Goal: Navigation & Orientation: Find specific page/section

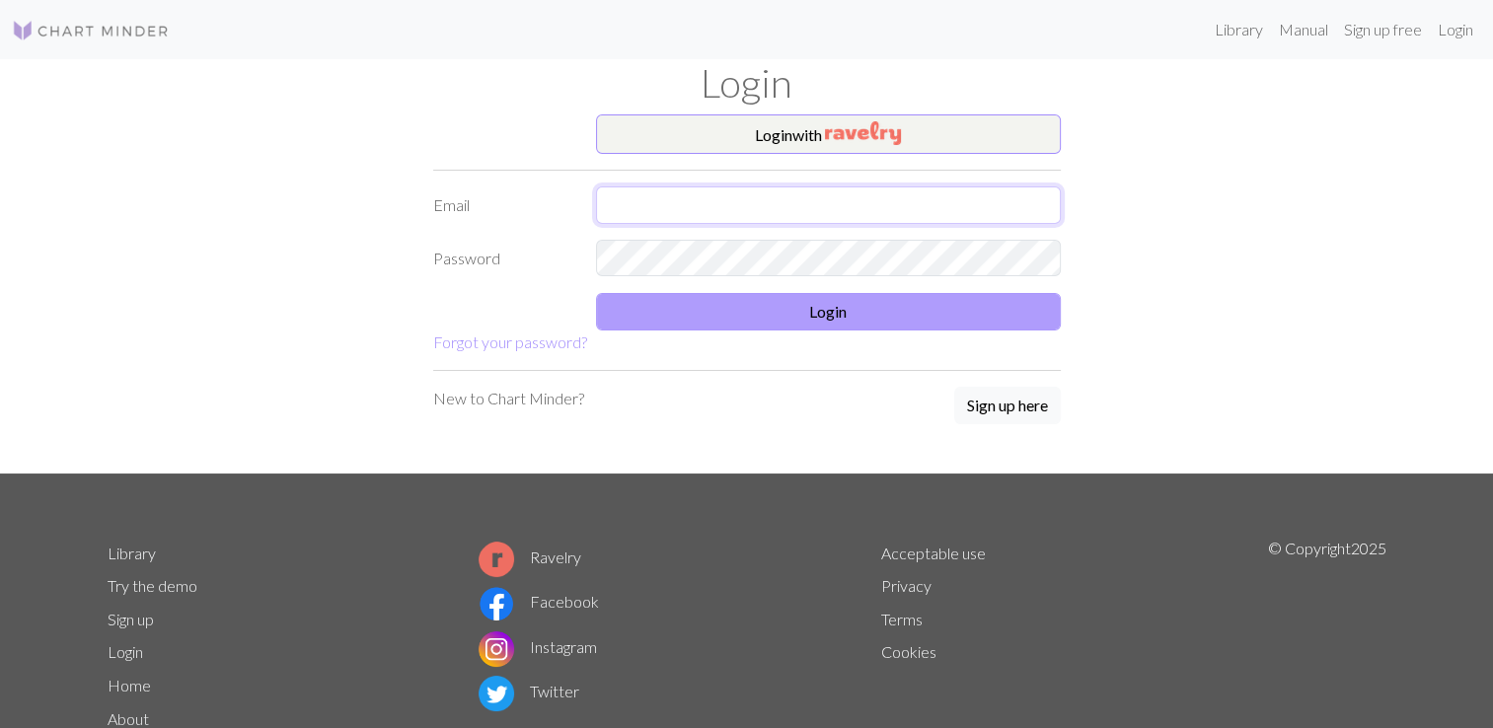
type input "[EMAIL_ADDRESS][DOMAIN_NAME]"
click at [820, 307] on button "Login" at bounding box center [828, 311] width 465 height 37
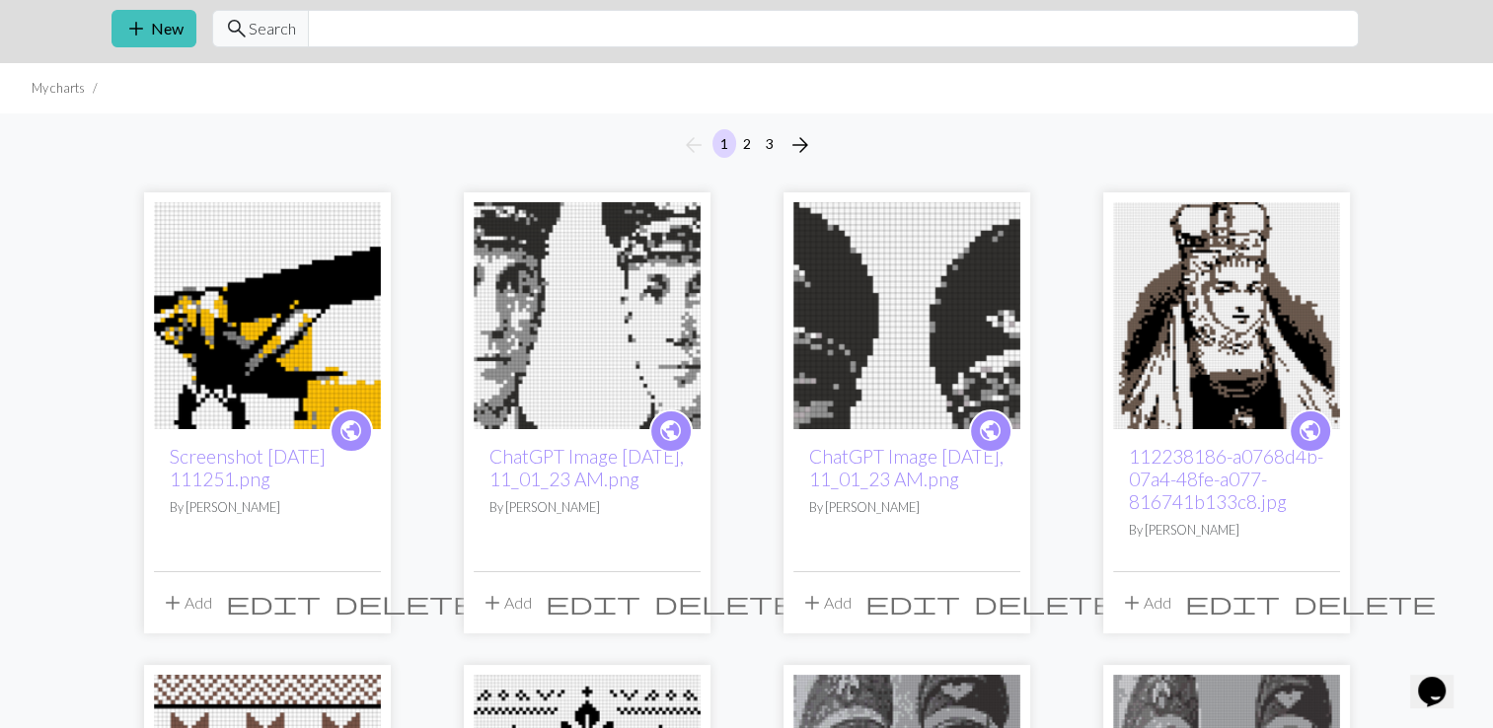
scroll to position [99, 0]
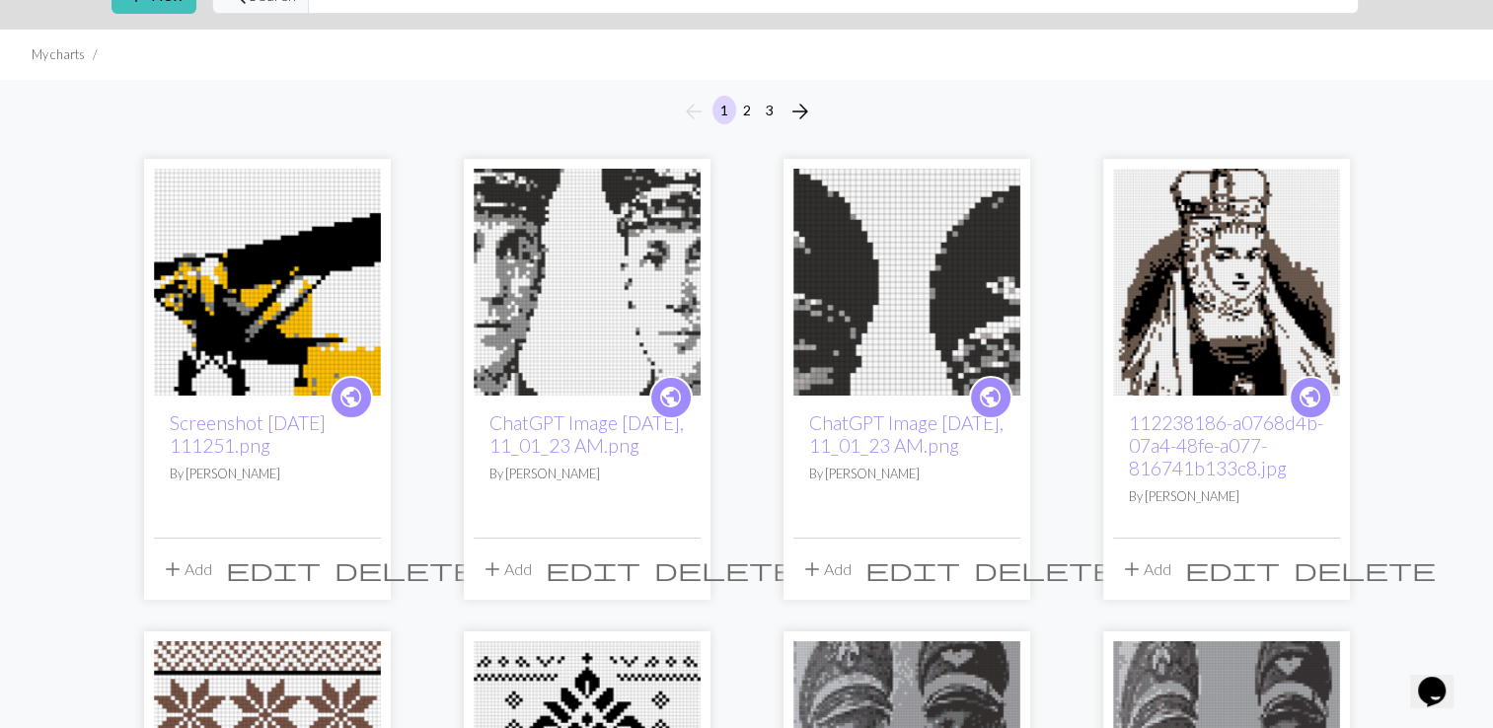
click at [915, 330] on img at bounding box center [906, 282] width 227 height 227
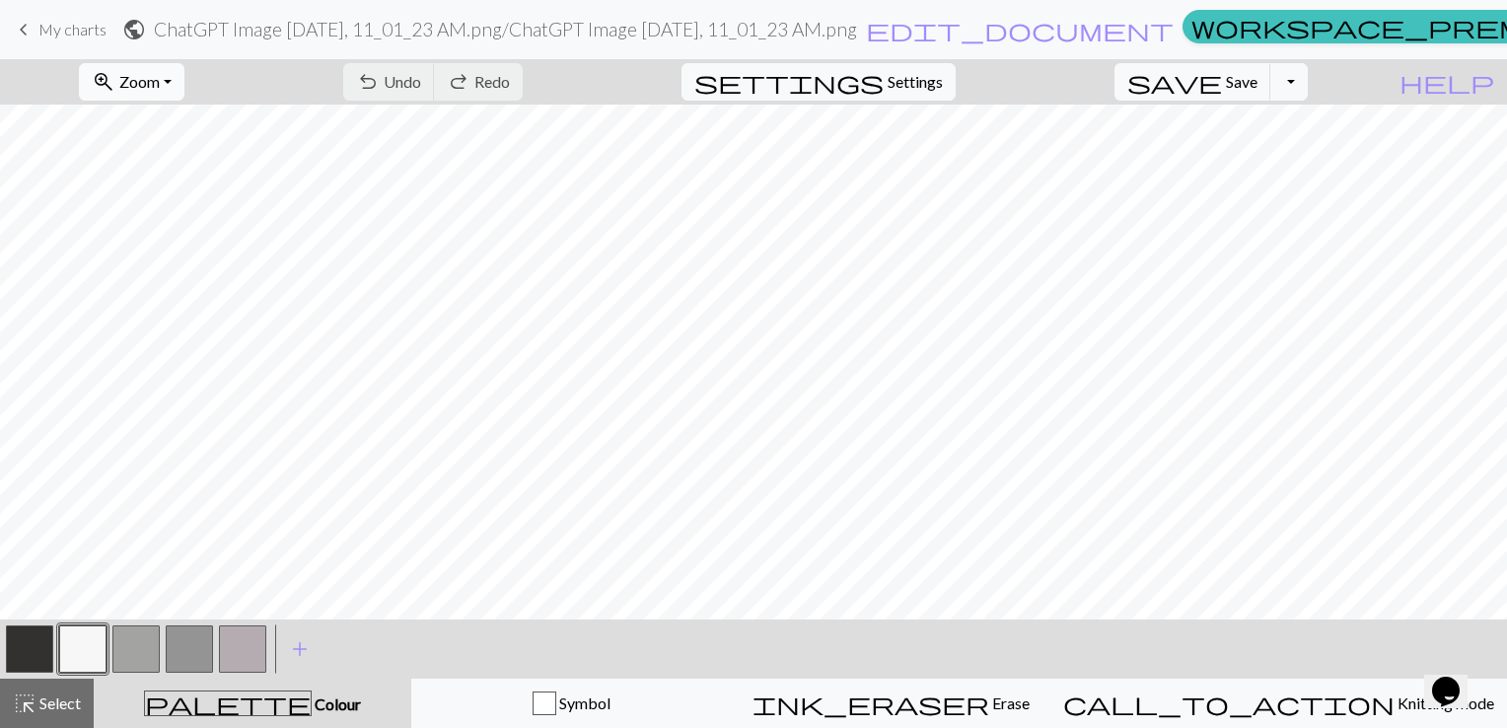
click at [160, 72] on span "Zoom" at bounding box center [139, 81] width 40 height 19
click at [185, 132] on button "Fit all" at bounding box center [159, 126] width 156 height 32
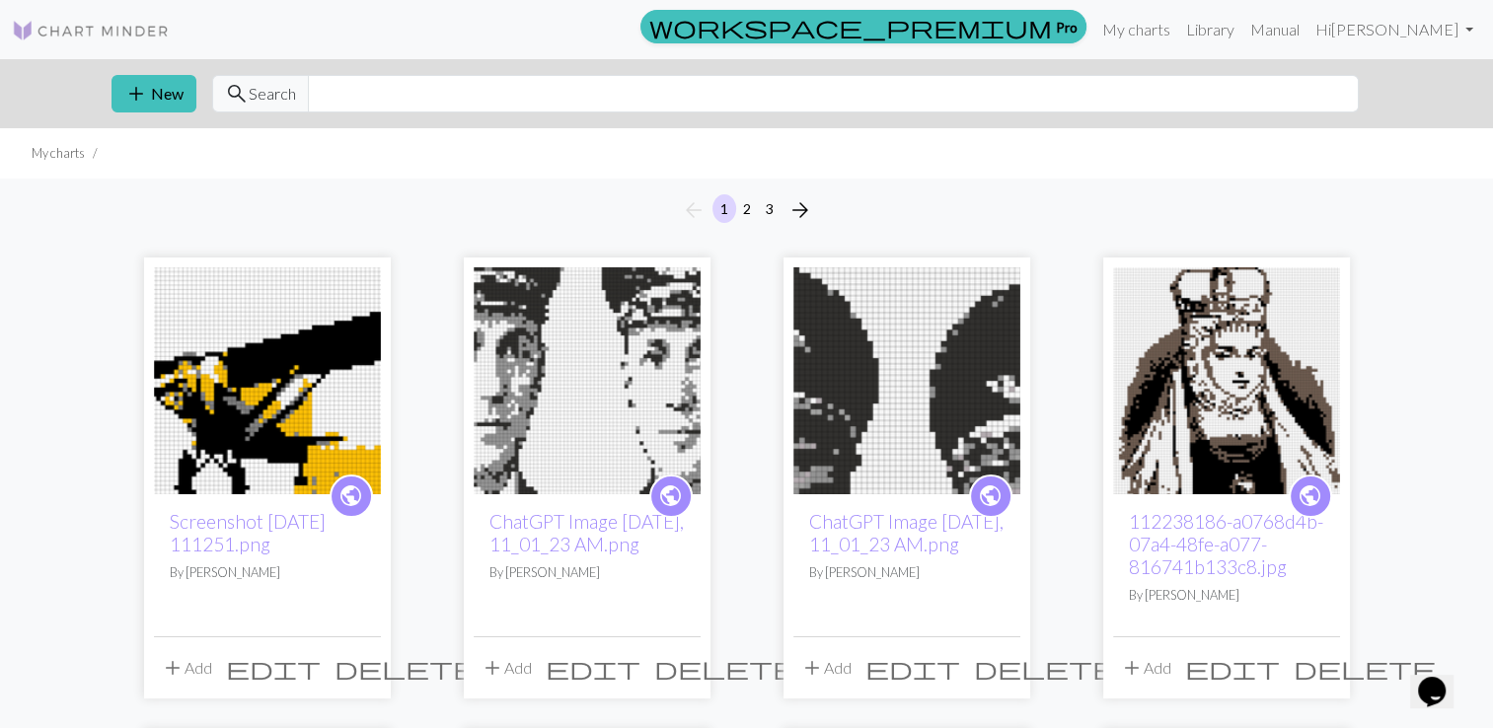
click at [548, 419] on img at bounding box center [587, 380] width 227 height 227
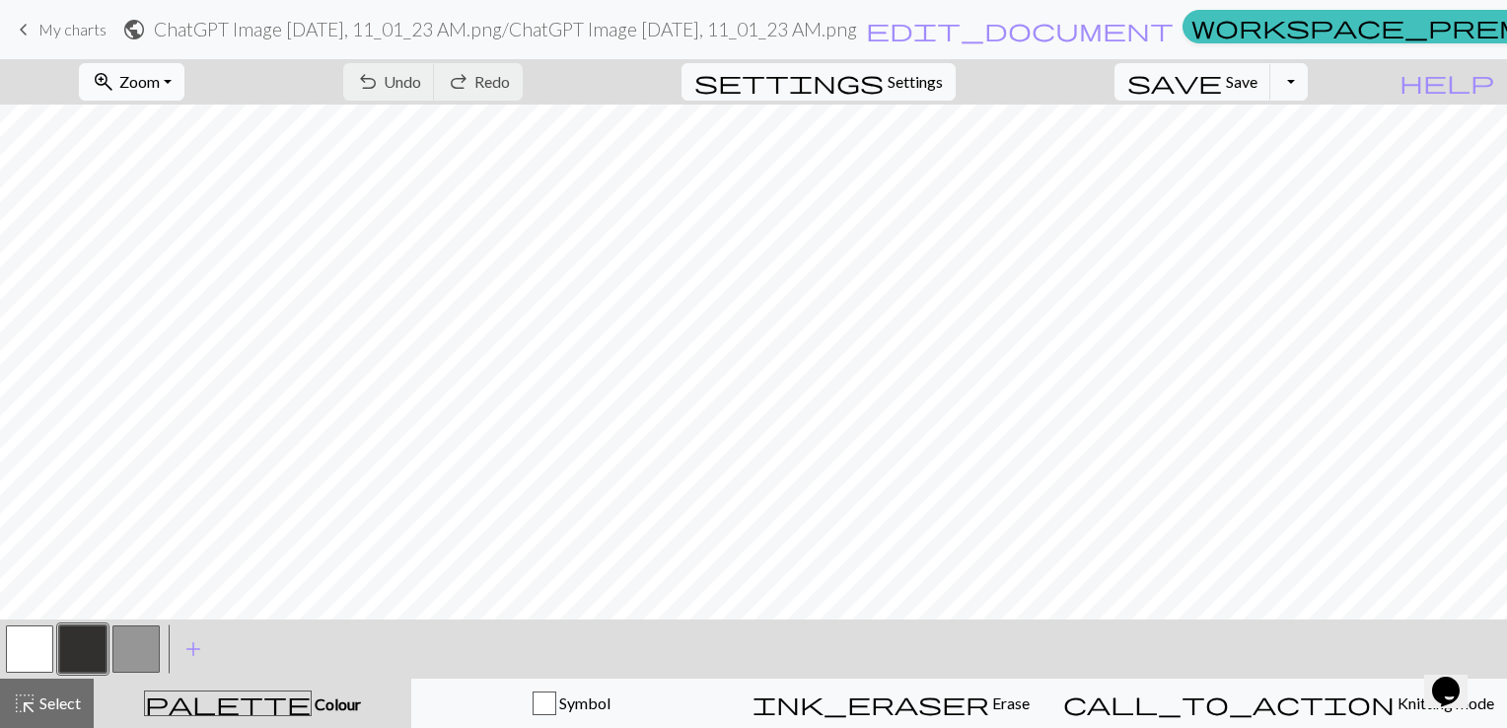
click at [182, 69] on button "zoom_in Zoom Zoom" at bounding box center [132, 81] width 106 height 37
click at [173, 116] on button "Fit all" at bounding box center [159, 126] width 156 height 32
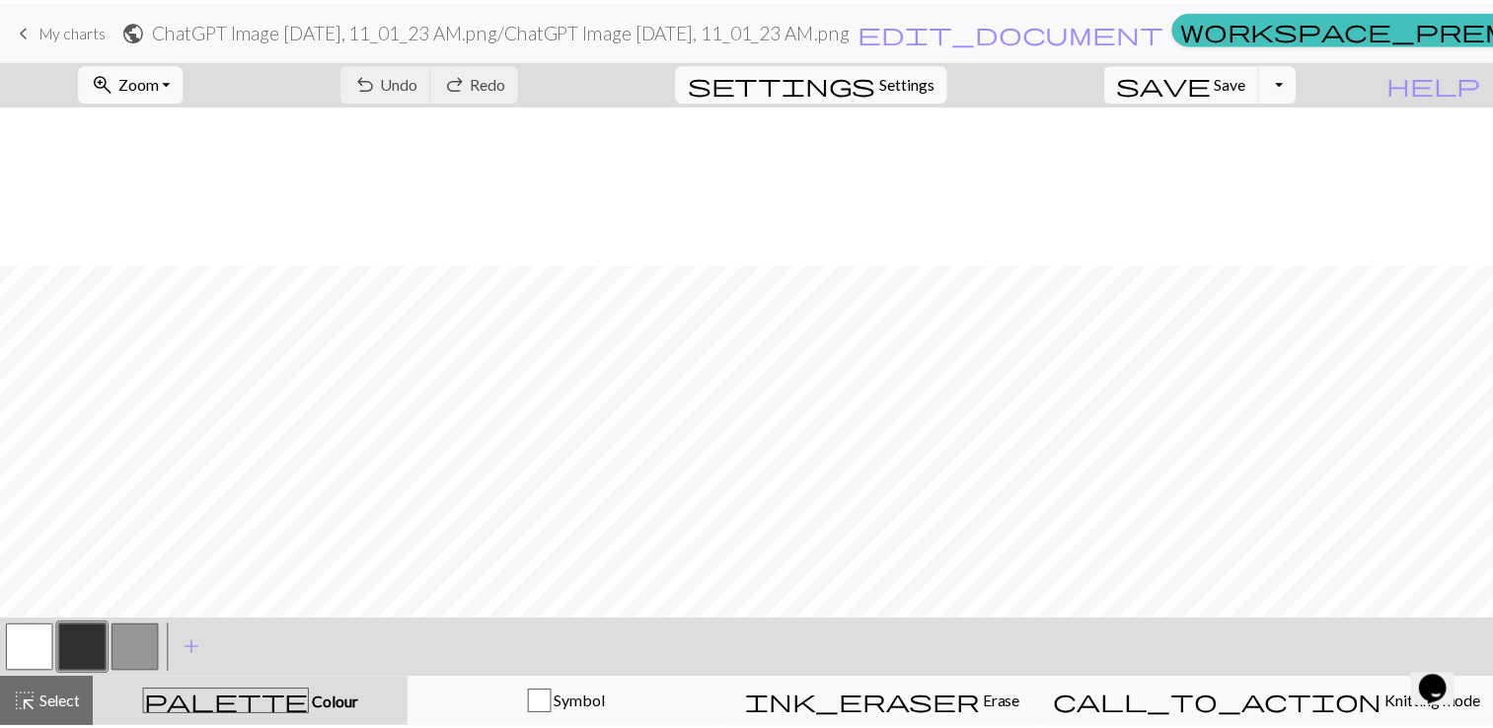
scroll to position [160, 0]
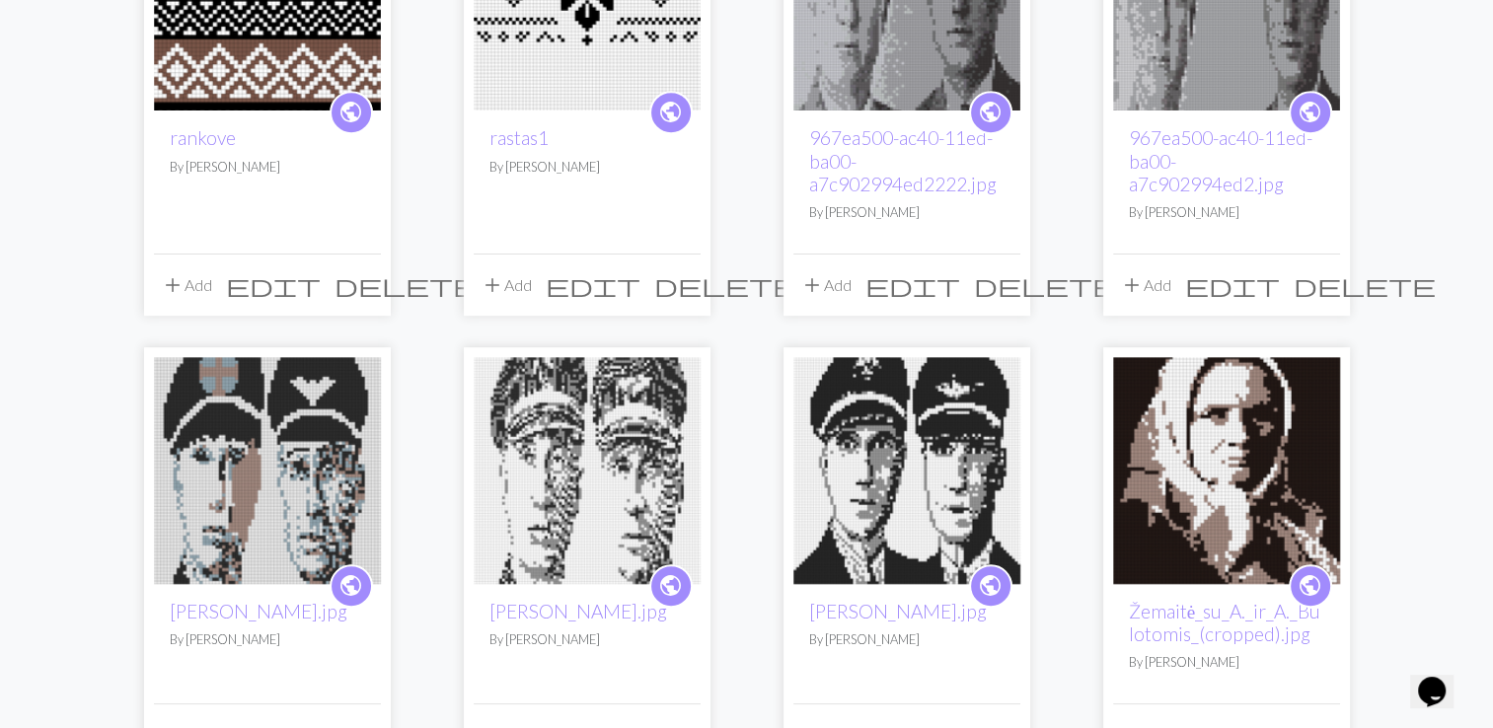
scroll to position [888, 0]
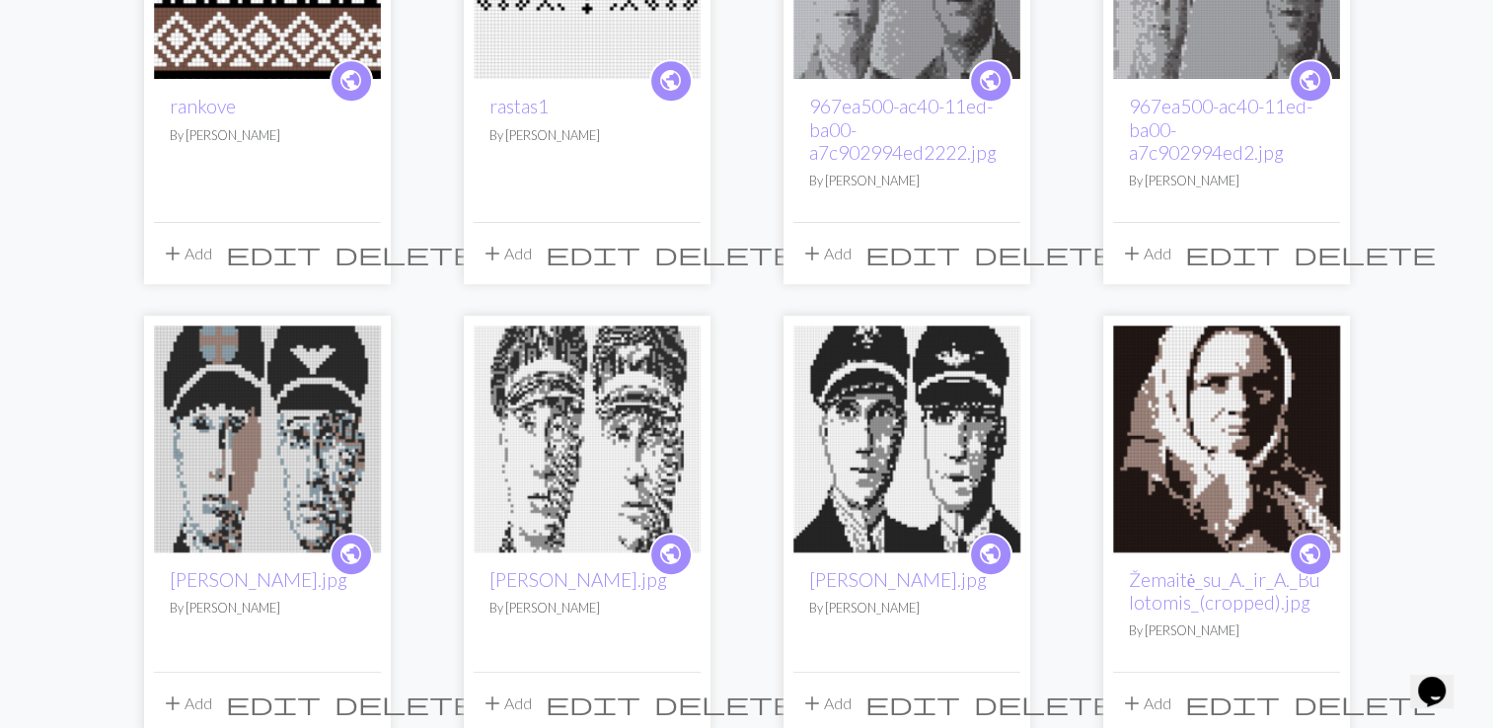
click at [908, 474] on img at bounding box center [906, 439] width 227 height 227
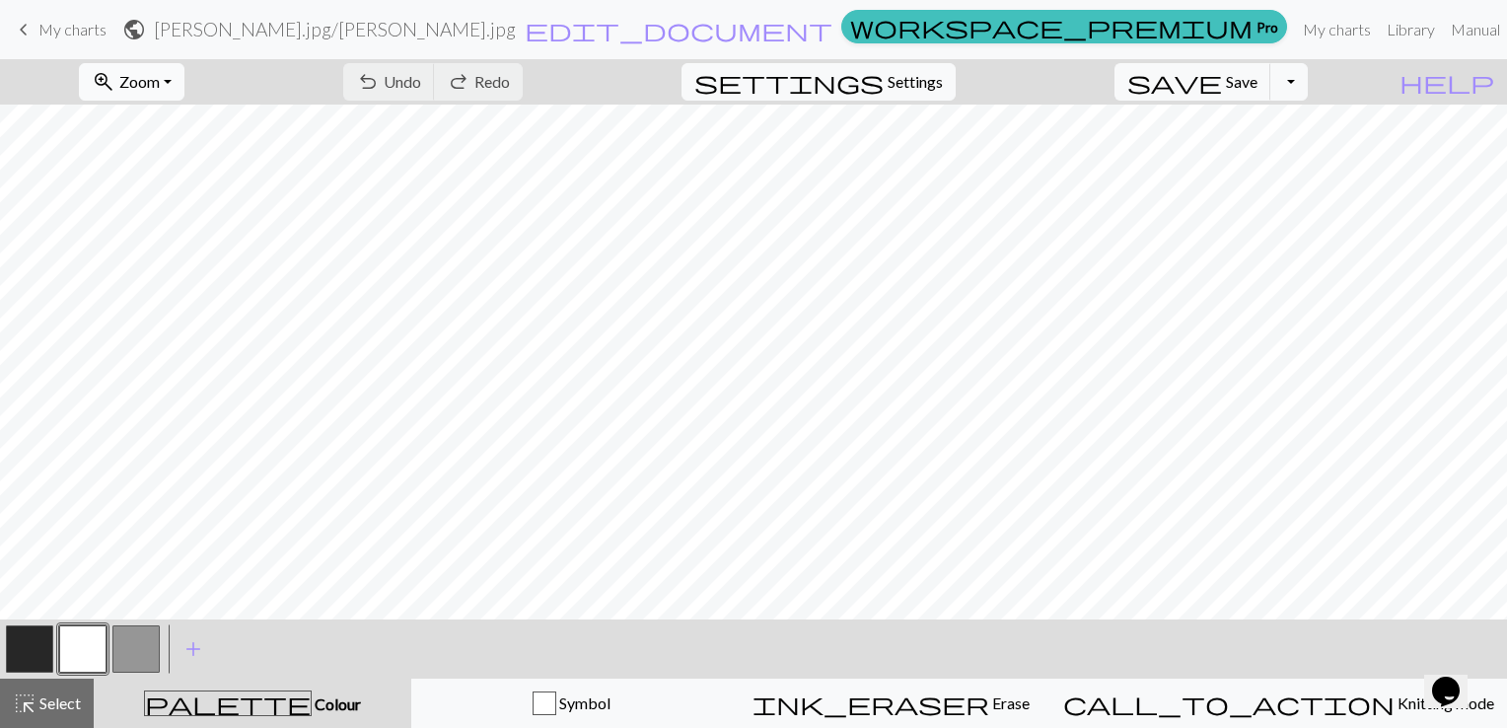
click at [165, 97] on button "zoom_in Zoom Zoom" at bounding box center [132, 81] width 106 height 37
click at [173, 115] on button "Fit all" at bounding box center [159, 126] width 156 height 32
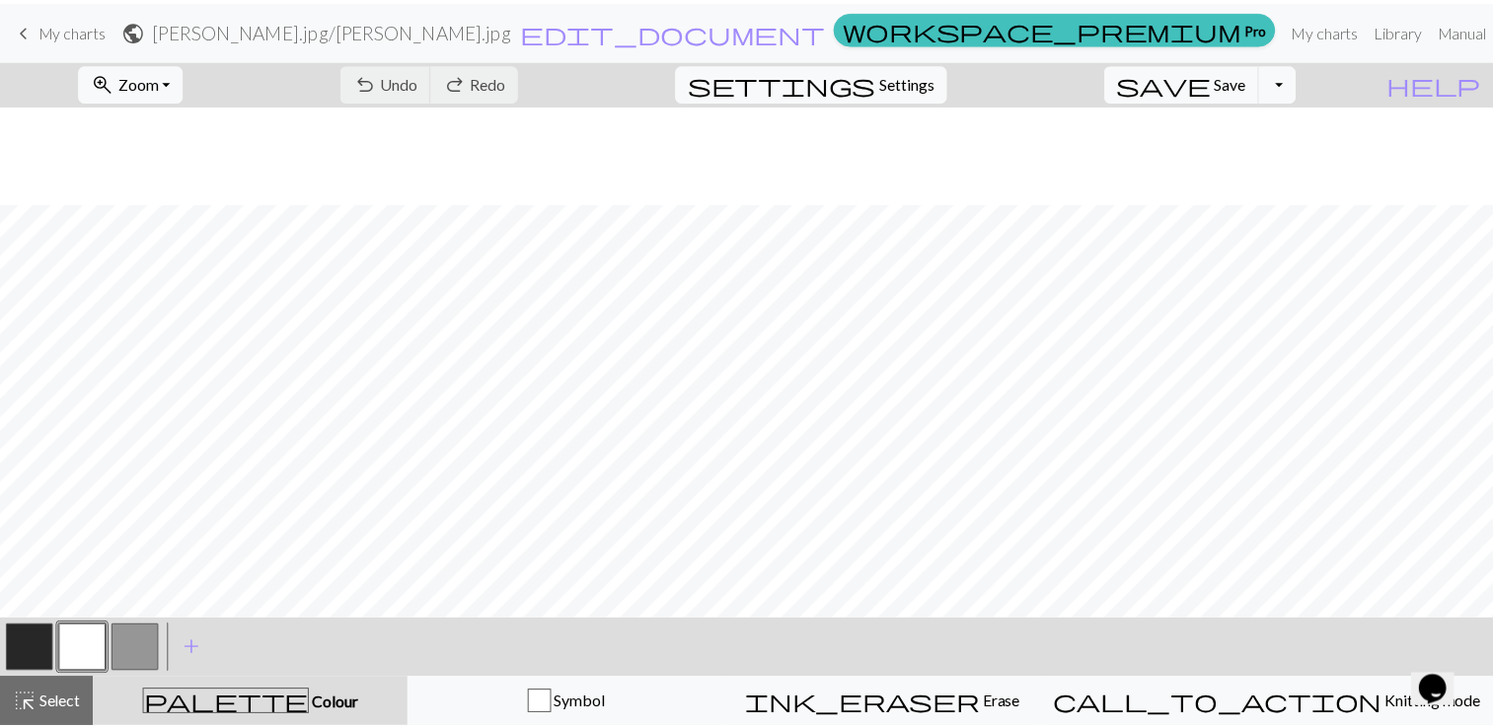
scroll to position [296, 0]
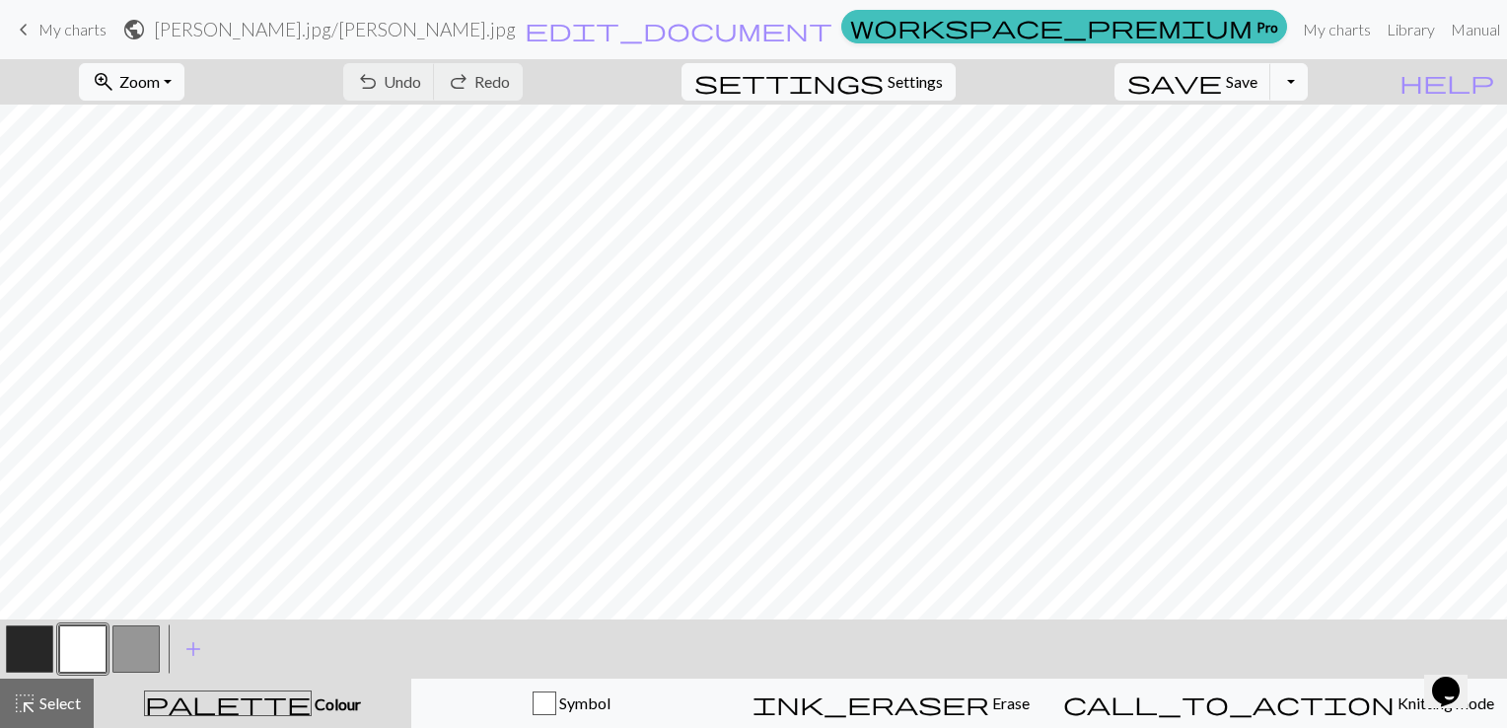
click at [54, 32] on span "My charts" at bounding box center [72, 29] width 68 height 19
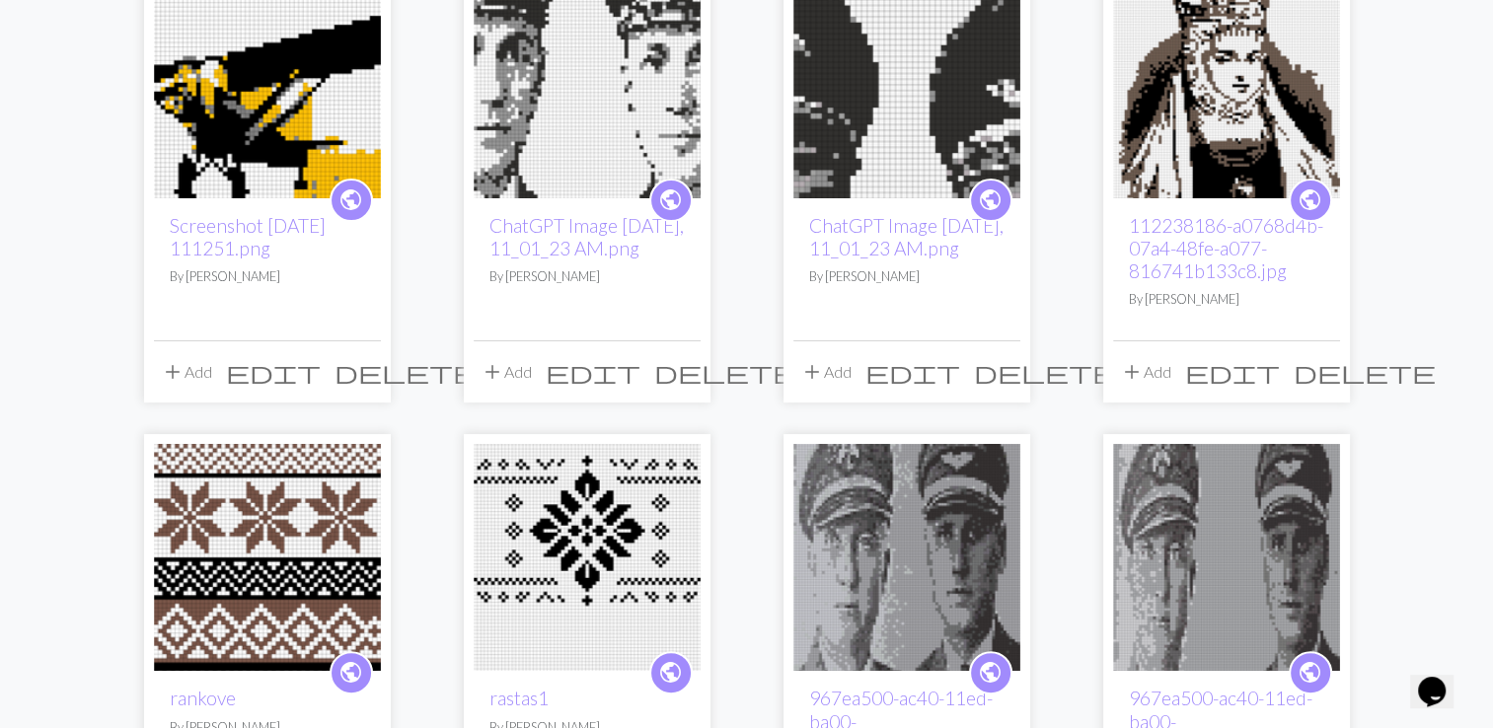
scroll to position [197, 0]
